Goal: Feedback & Contribution: Submit feedback/report problem

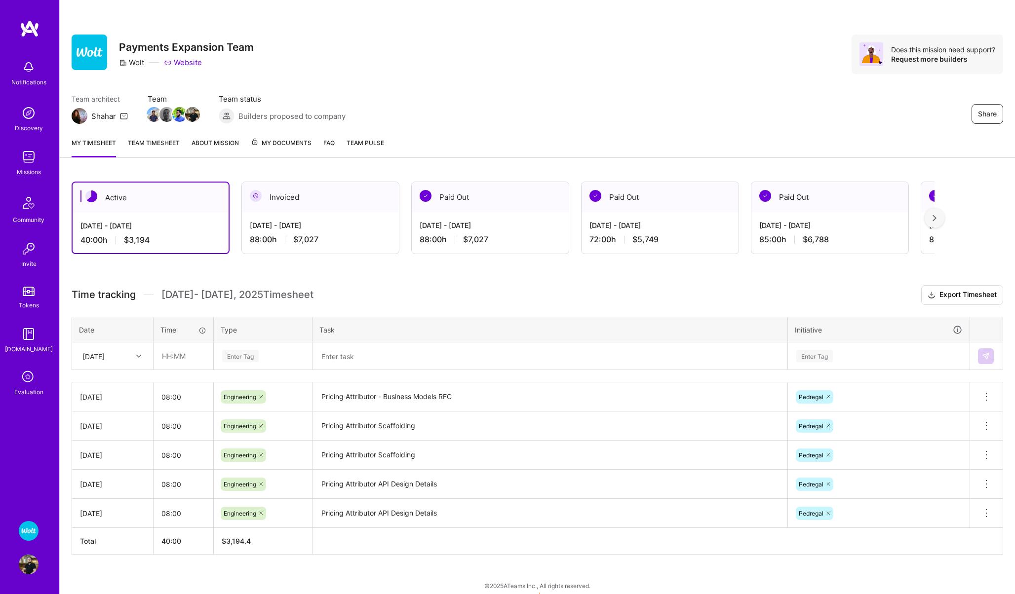
click at [33, 371] on icon at bounding box center [28, 377] width 19 height 19
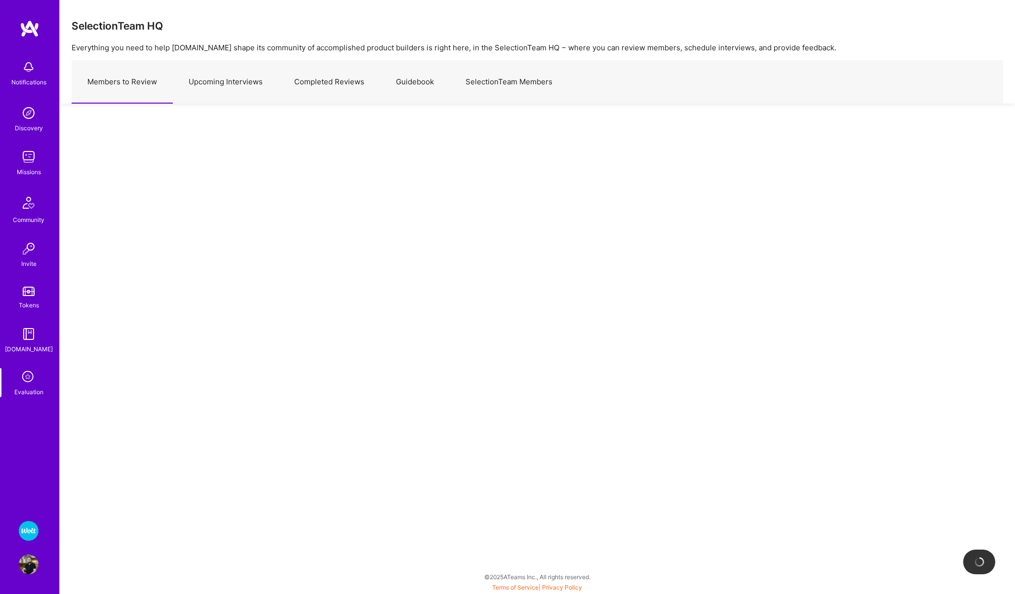
click at [217, 79] on link "Upcoming Interviews" at bounding box center [226, 82] width 106 height 43
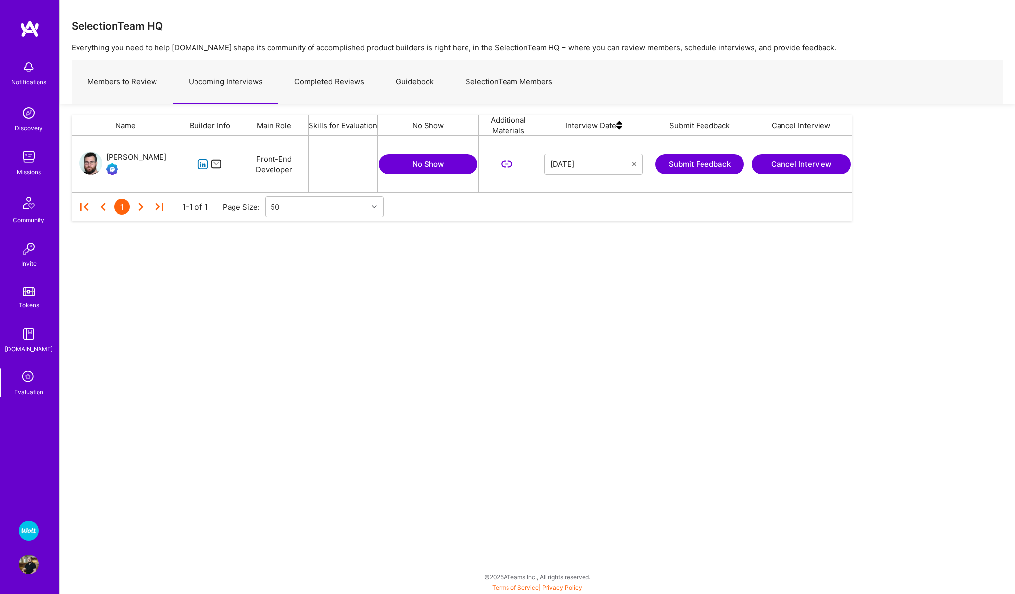
scroll to position [57, 780]
click at [203, 163] on icon "grid" at bounding box center [202, 164] width 11 height 11
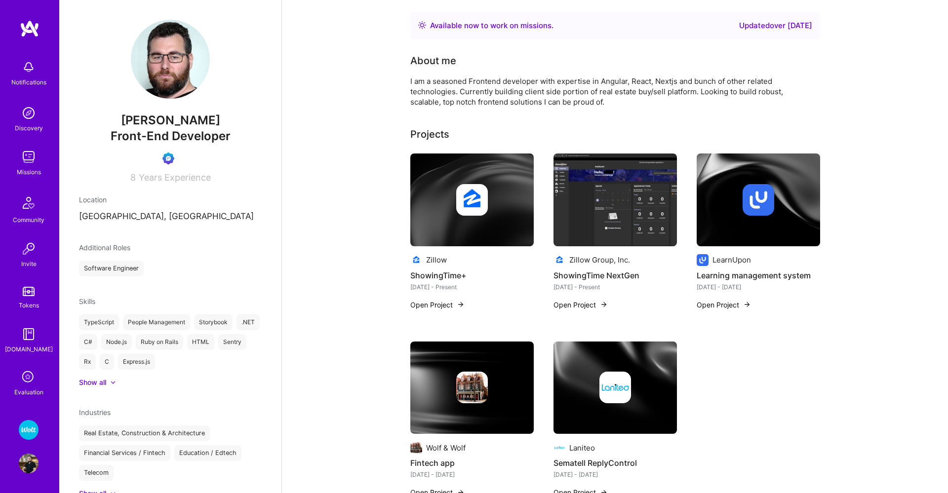
click at [484, 205] on img at bounding box center [472, 200] width 32 height 32
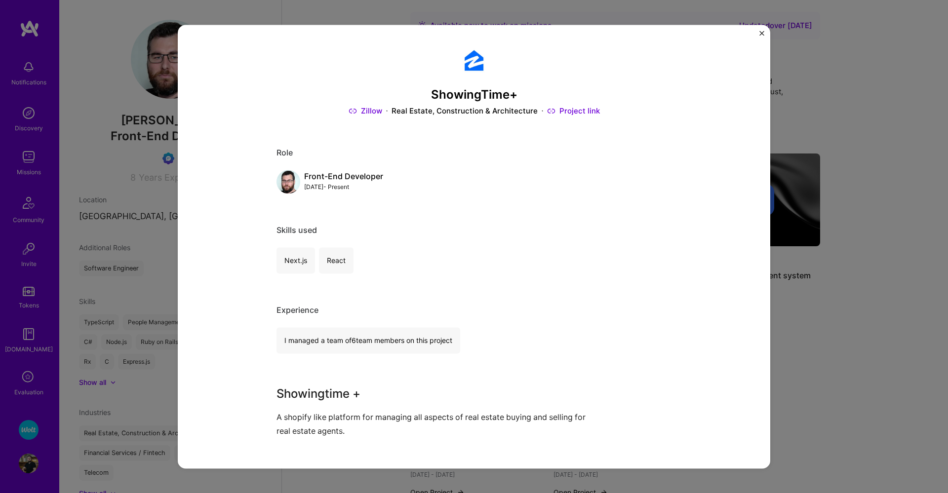
click at [761, 32] on img "Close" at bounding box center [761, 33] width 5 height 5
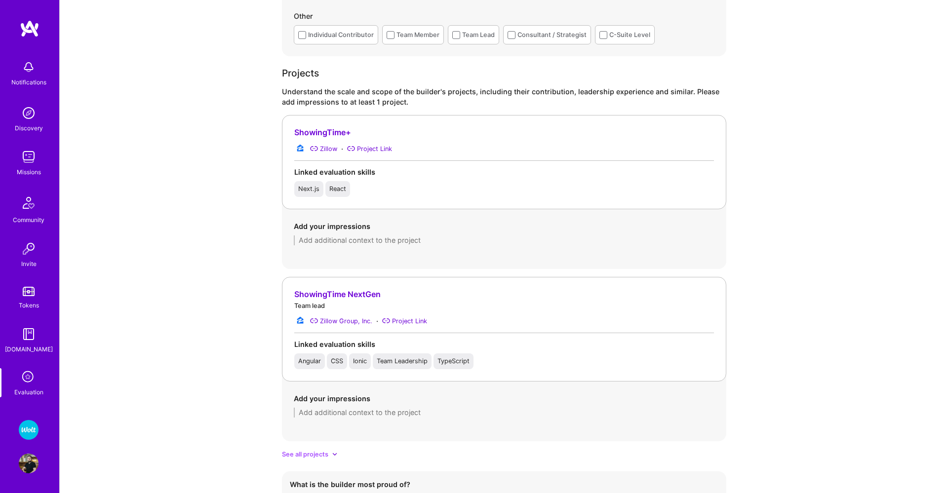
scroll to position [1348, 0]
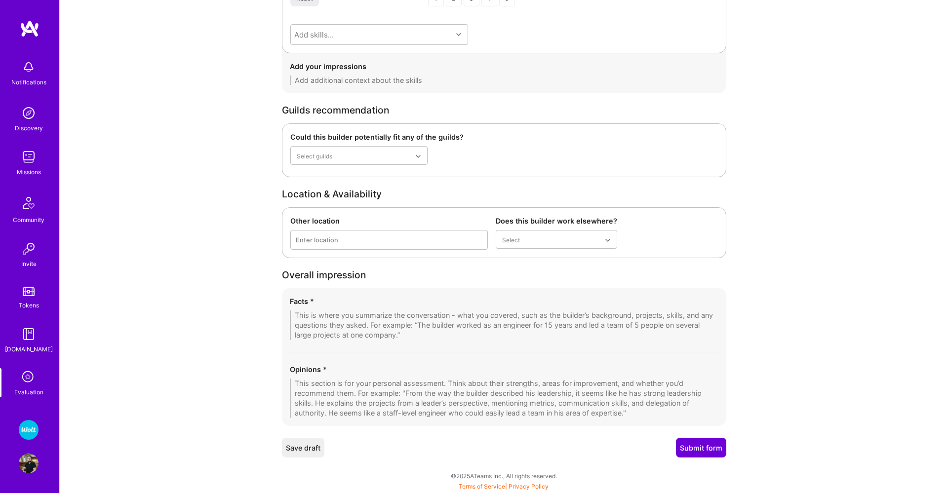
click at [309, 314] on textarea at bounding box center [504, 325] width 428 height 30
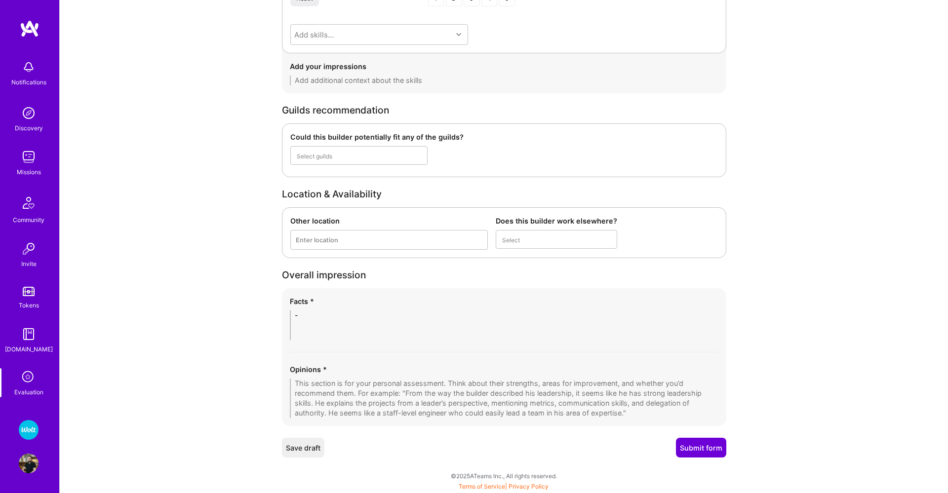
scroll to position [1343, 0]
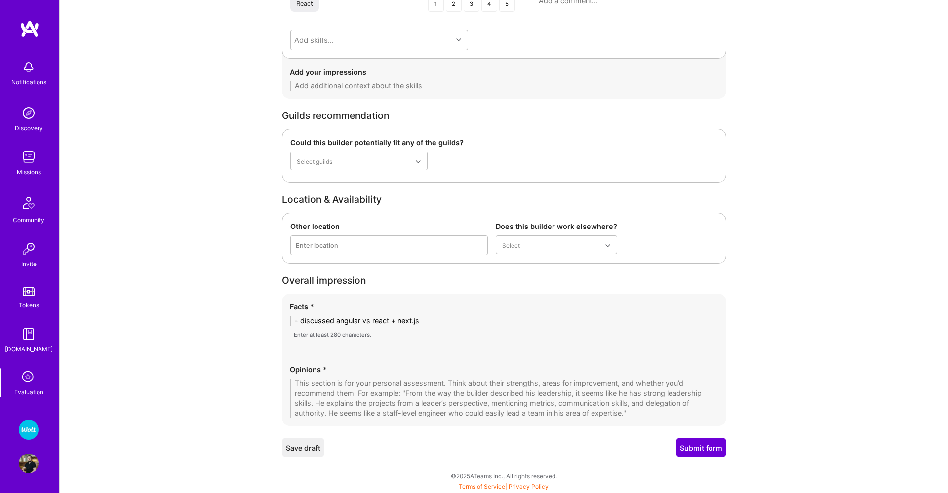
click at [293, 321] on textarea "- discussed angular vs react + next.js" at bounding box center [504, 321] width 428 height 10
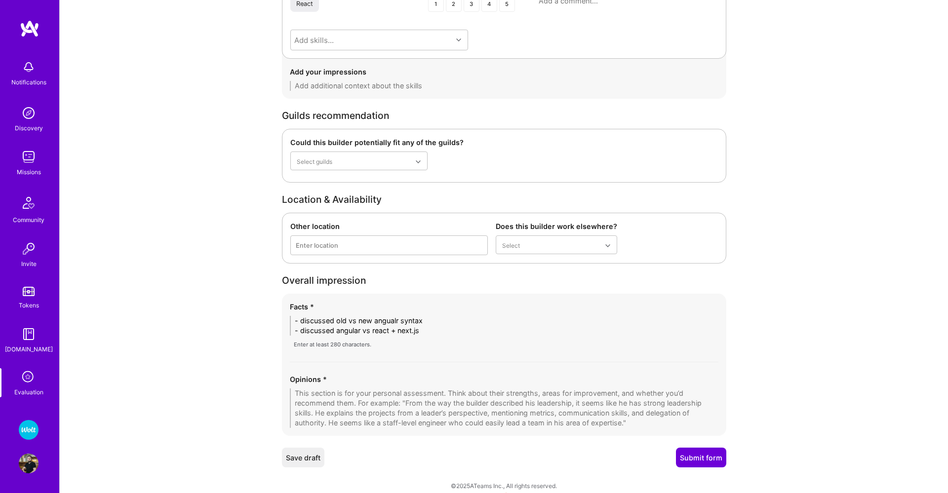
click at [295, 323] on textarea "- discussed old vs new angualr syntax - discussed angular vs react + next.js" at bounding box center [504, 326] width 428 height 20
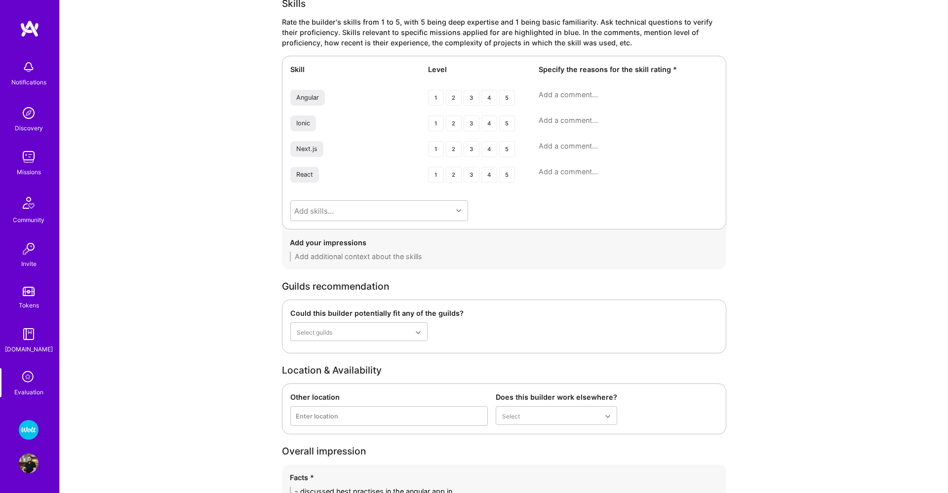
scroll to position [1362, 0]
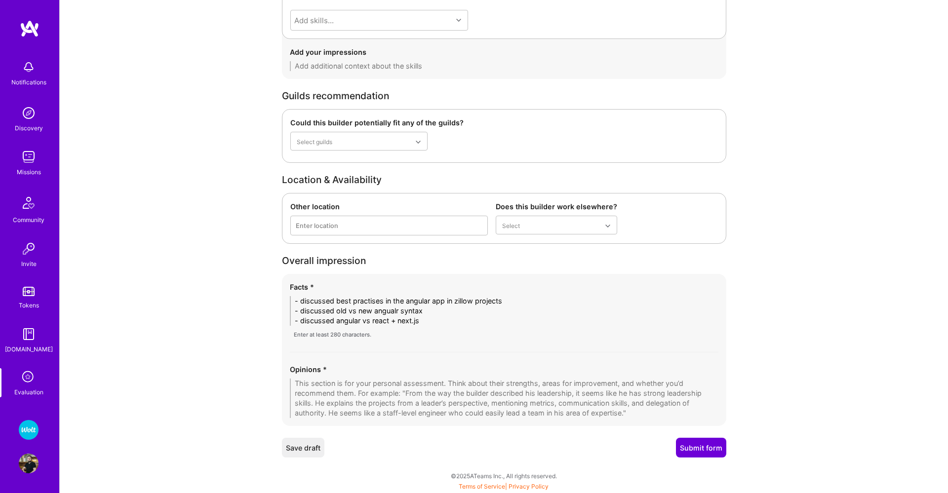
click at [295, 301] on textarea "- discussed best practises in the angular app in zillow projects - discussed ol…" at bounding box center [504, 311] width 428 height 30
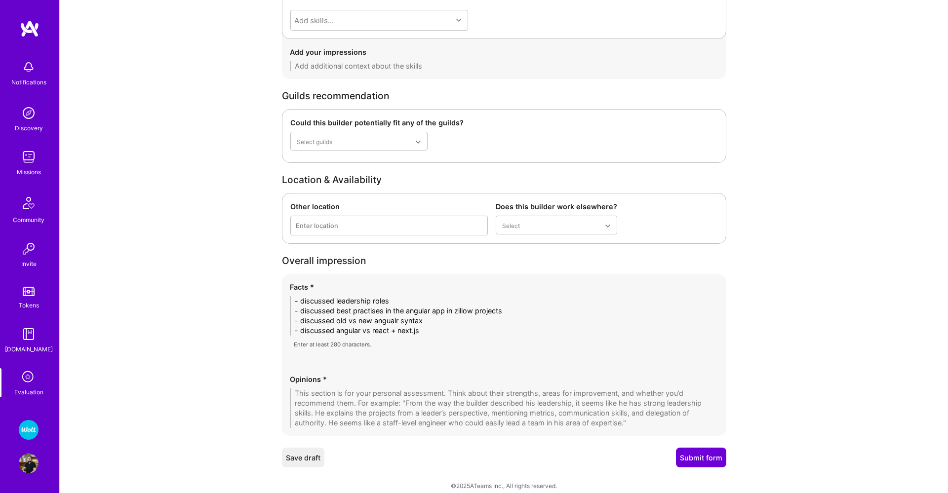
click at [439, 332] on textarea "- discussed leadership roles - discussed best practises in the angular app in z…" at bounding box center [504, 315] width 428 height 39
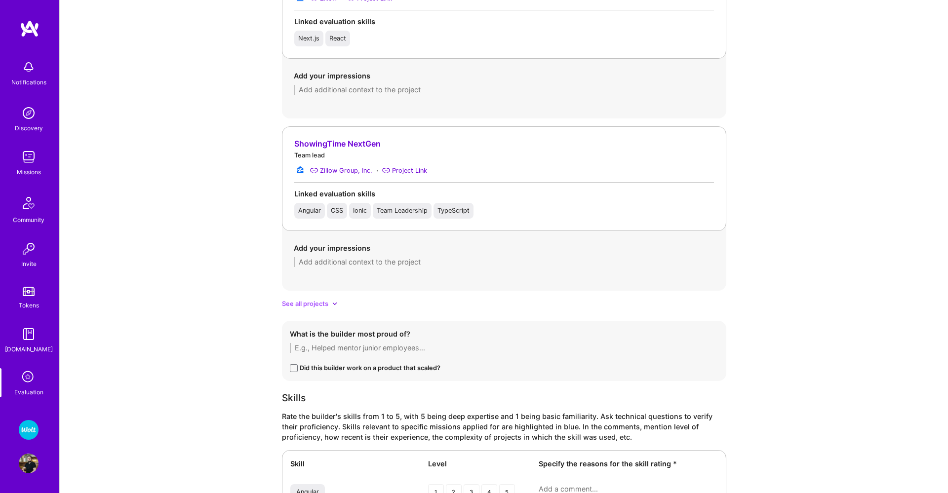
scroll to position [910, 0]
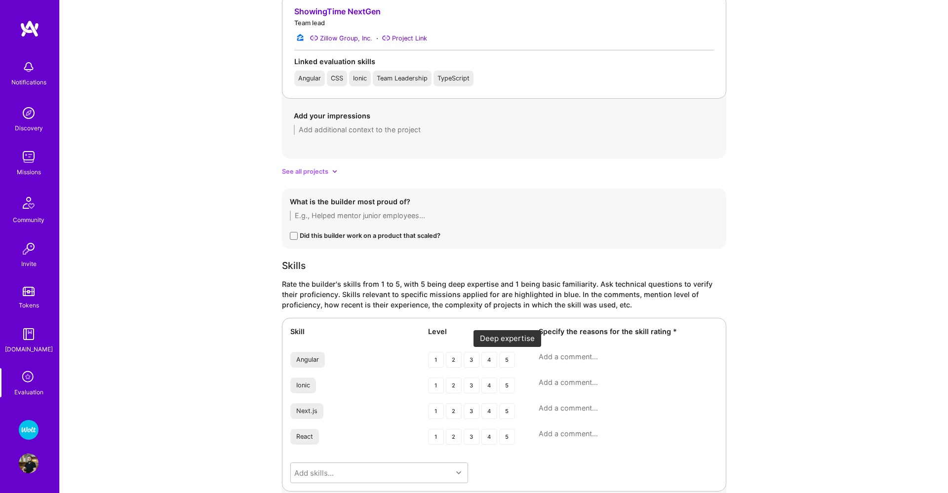
type textarea "- discussed leadership roles - discussed best practises in the angular app in z…"
click at [505, 363] on div "5" at bounding box center [507, 360] width 16 height 16
click at [489, 413] on div "4" at bounding box center [489, 411] width 16 height 16
click at [489, 434] on div "4" at bounding box center [489, 437] width 16 height 16
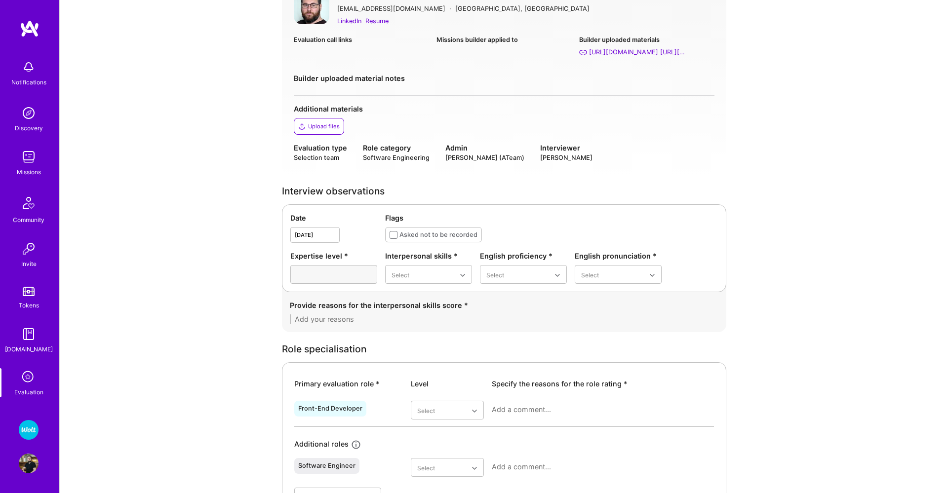
scroll to position [0, 0]
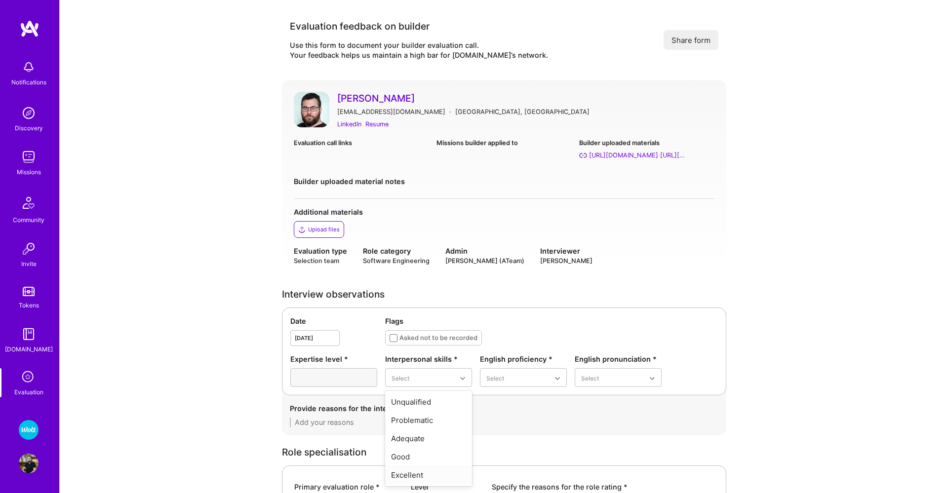
click at [415, 476] on div "Excellent" at bounding box center [428, 475] width 87 height 18
click at [500, 463] on div "Native or functionally native" at bounding box center [523, 462] width 87 height 29
click at [599, 460] on div "Excellent" at bounding box center [618, 457] width 87 height 18
click at [399, 420] on textarea at bounding box center [504, 423] width 428 height 10
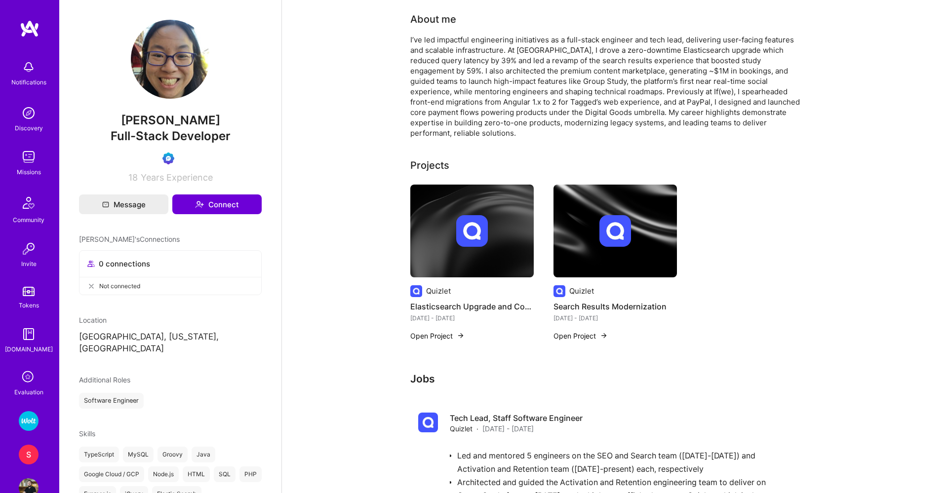
scroll to position [1244, 0]
